Goal: Check status: Check status

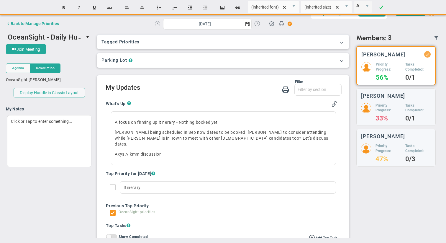
scroll to position [48, 0]
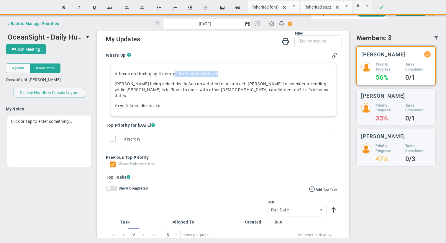
drag, startPoint x: 219, startPoint y: 74, endPoint x: 176, endPoint y: 72, distance: 43.7
click at [176, 72] on p "A focus on firming up itinerary - Nothing booked yet" at bounding box center [223, 74] width 217 height 6
click at [174, 103] on p "Axys // kmm discussion" at bounding box center [223, 106] width 217 height 6
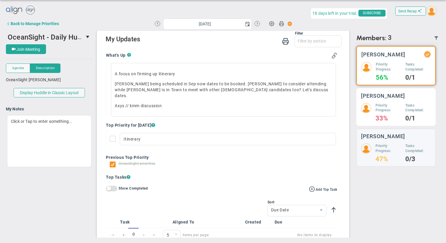
click at [384, 108] on h5 "Priority Progress:" at bounding box center [388, 108] width 25 height 10
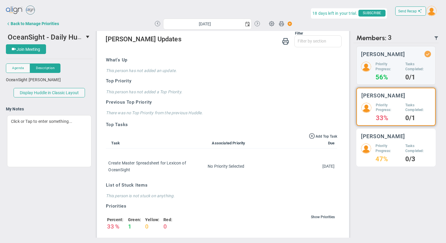
click at [386, 159] on h4 "47%" at bounding box center [388, 159] width 25 height 5
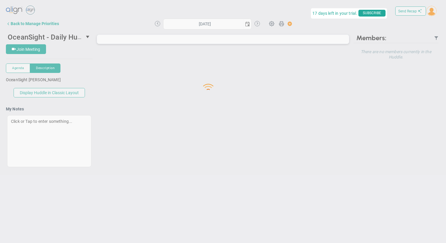
type input "[DATE]"
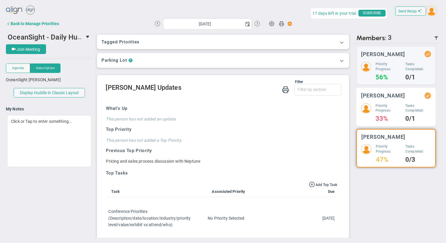
click at [408, 114] on div "Tasks Completed: 0/1" at bounding box center [419, 112] width 26 height 18
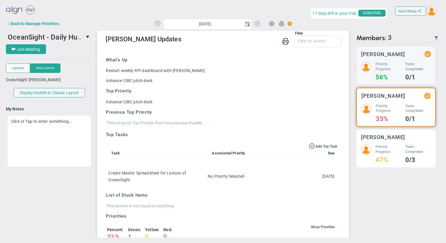
click at [388, 154] on div "Priority Progress: 47%" at bounding box center [388, 153] width 25 height 18
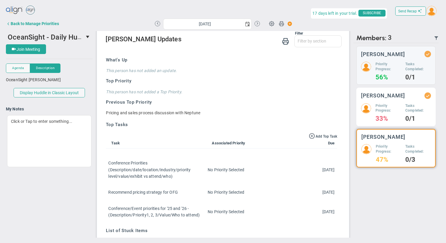
click at [365, 93] on h3 "[PERSON_NAME]" at bounding box center [383, 96] width 44 height 6
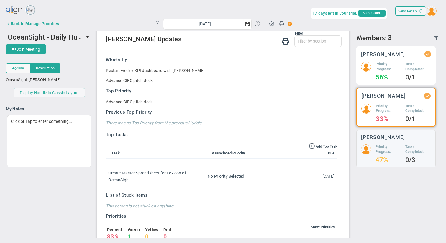
click at [385, 72] on div "Priority Progress: 56%" at bounding box center [388, 71] width 25 height 18
